Goal: Check status

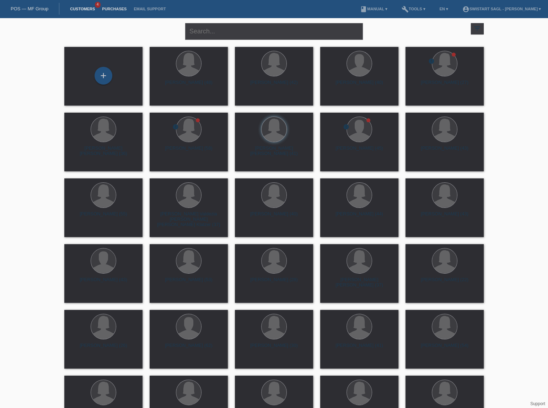
click at [108, 7] on link "Purchases" at bounding box center [114, 9] width 32 height 4
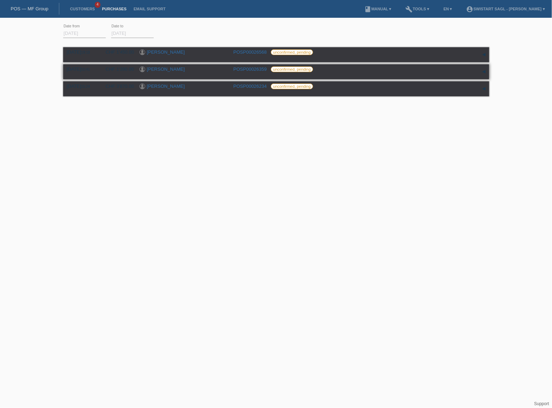
click at [238, 69] on link "POSP00026359" at bounding box center [250, 68] width 33 height 5
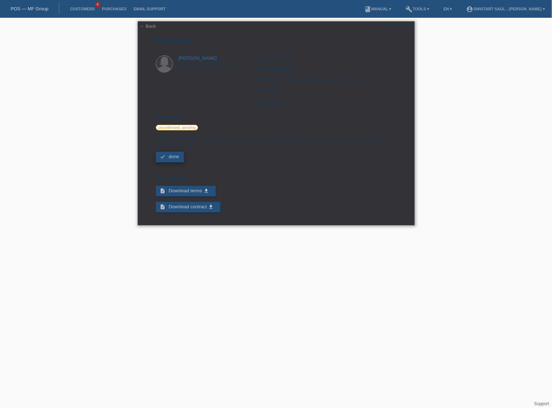
click at [180, 155] on link "check done" at bounding box center [170, 157] width 28 height 11
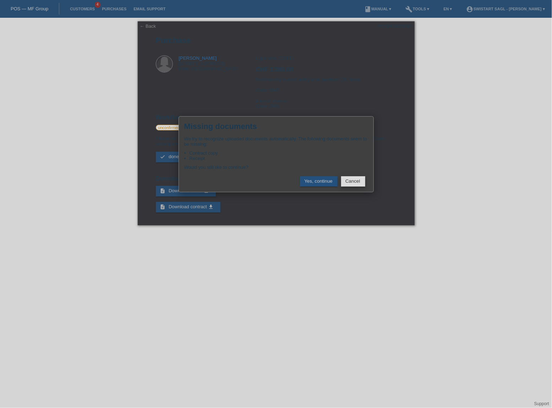
click at [354, 178] on button "Cancel" at bounding box center [353, 181] width 24 height 10
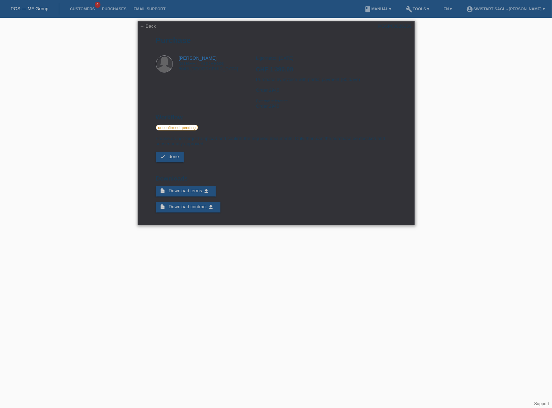
click at [142, 27] on link "← Back" at bounding box center [148, 25] width 16 height 5
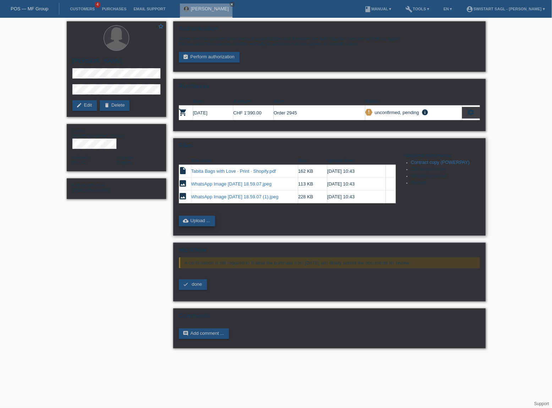
click at [202, 219] on link "cloud_upload Upload ..." at bounding box center [197, 221] width 37 height 11
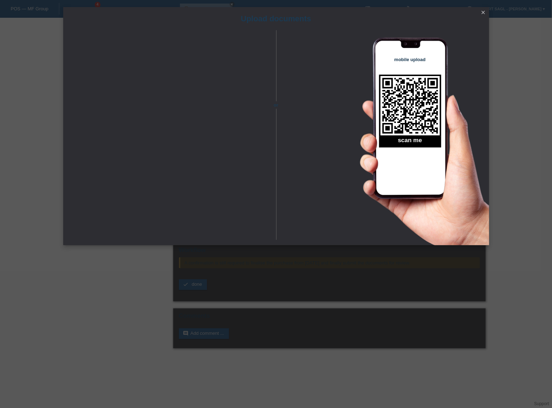
click at [149, 315] on div "Upload documents or mobile upload scan me close" at bounding box center [276, 204] width 552 height 408
click at [483, 13] on icon "close" at bounding box center [484, 13] width 6 height 6
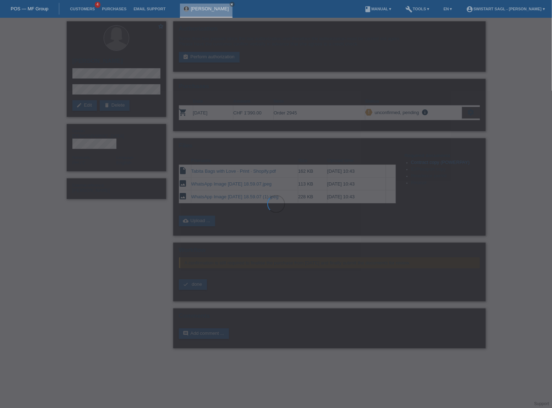
click at [501, 90] on div at bounding box center [276, 204] width 552 height 408
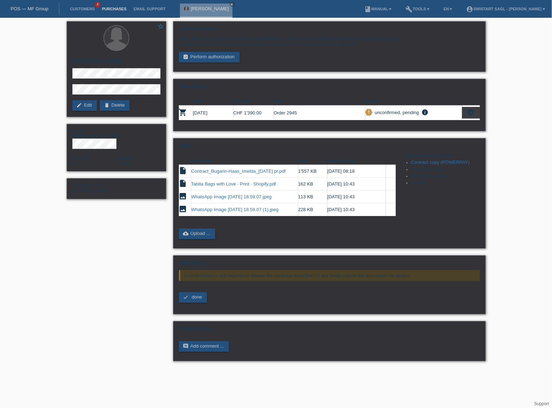
click at [114, 9] on link "Purchases" at bounding box center [114, 9] width 32 height 4
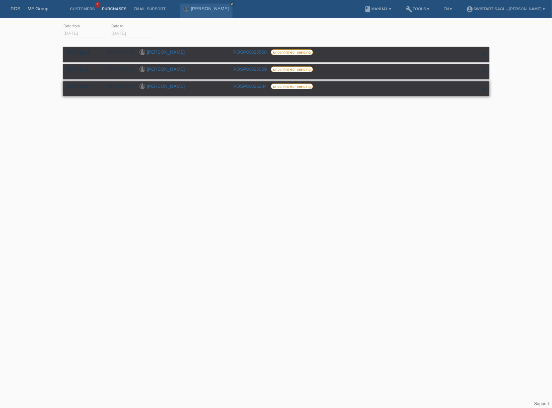
click at [167, 87] on link "[PERSON_NAME]" at bounding box center [166, 85] width 38 height 5
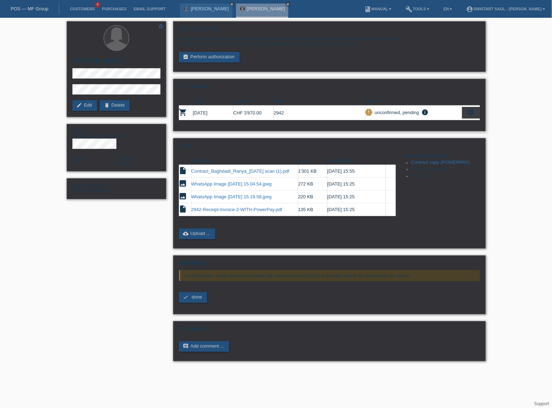
click at [468, 111] on icon "settings" at bounding box center [472, 112] width 8 height 8
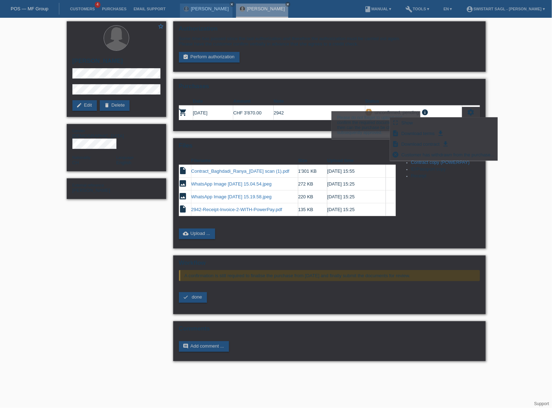
click at [303, 111] on td "2942" at bounding box center [320, 113] width 92 height 15
click at [339, 109] on td "2942" at bounding box center [320, 113] width 92 height 15
click at [263, 235] on div "cloud_upload Upload ..." at bounding box center [329, 233] width 301 height 11
click at [198, 295] on span "done" at bounding box center [197, 296] width 10 height 5
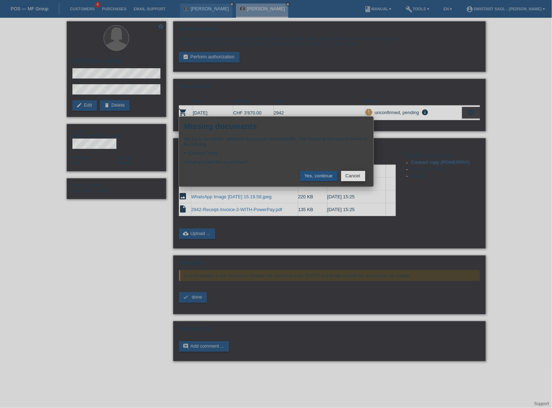
click at [354, 174] on button "Cancel" at bounding box center [353, 176] width 24 height 10
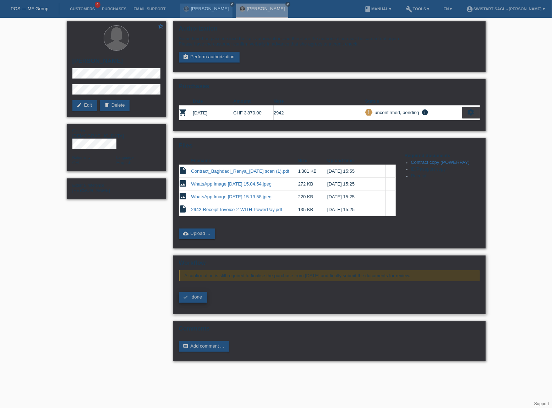
click at [195, 294] on span "done" at bounding box center [197, 296] width 10 height 5
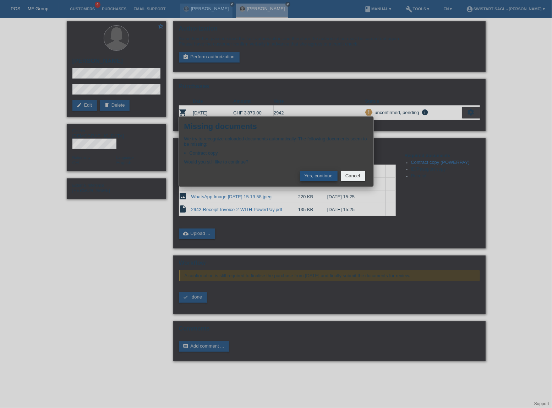
click at [312, 177] on button "Yes, continue" at bounding box center [319, 176] width 38 height 10
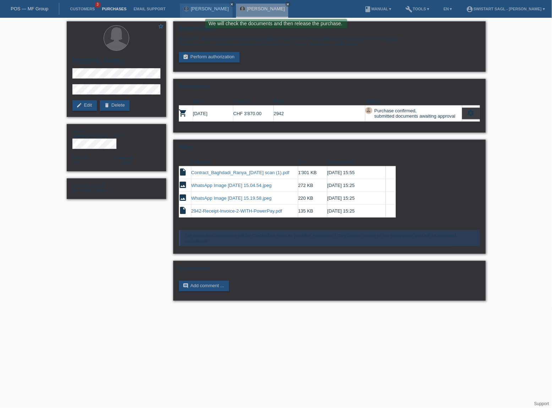
click at [120, 9] on link "Purchases" at bounding box center [114, 9] width 32 height 4
